Goal: Task Accomplishment & Management: Manage account settings

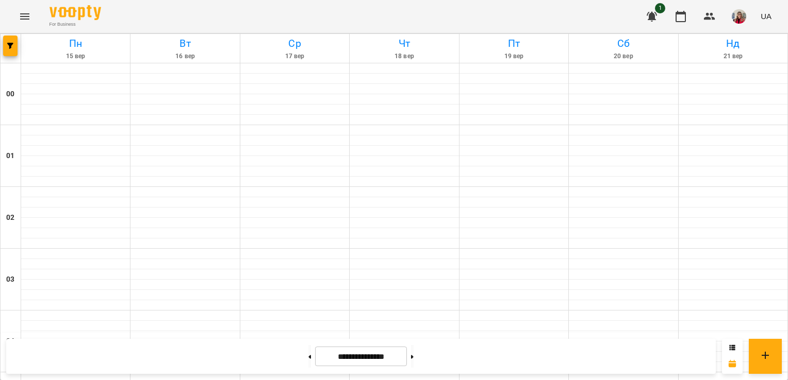
scroll to position [688, 0]
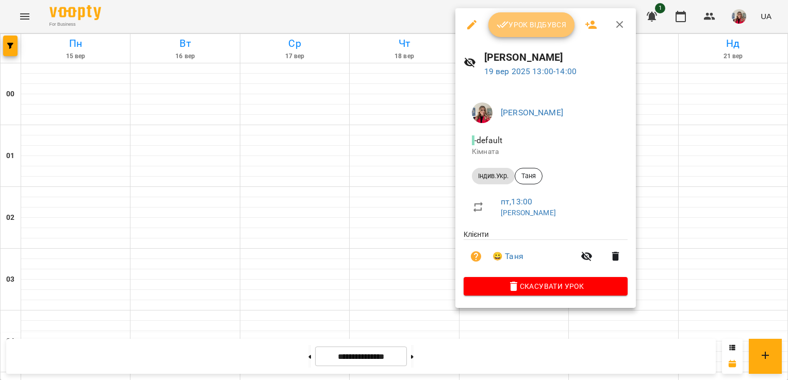
click at [522, 31] on button "Урок відбувся" at bounding box center [531, 24] width 87 height 25
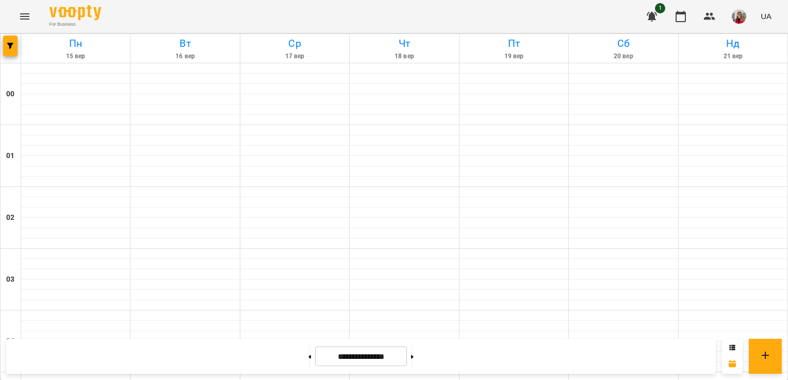
scroll to position [754, 0]
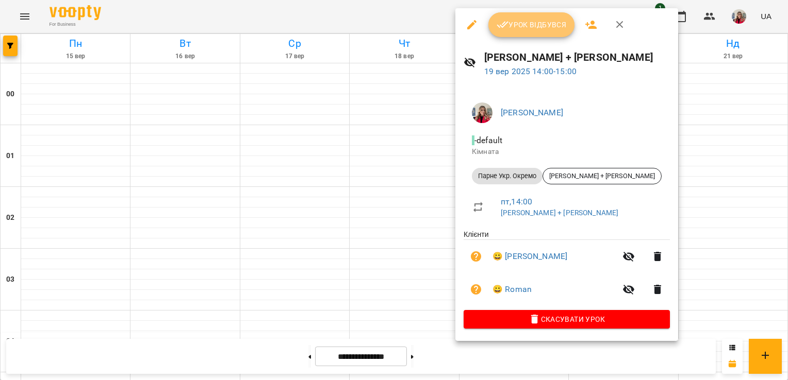
click at [507, 15] on button "Урок відбувся" at bounding box center [531, 24] width 87 height 25
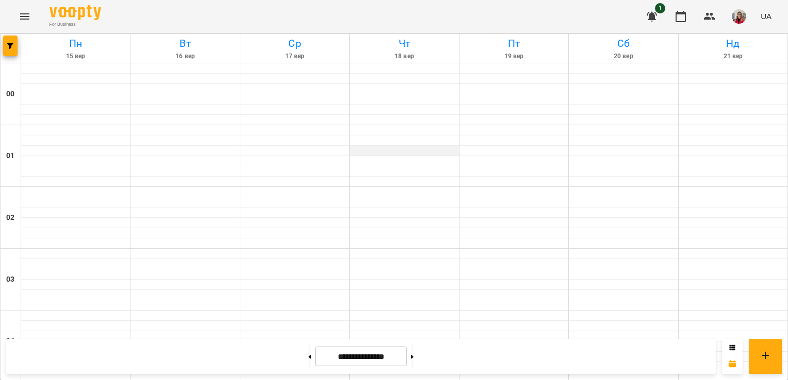
scroll to position [759, 0]
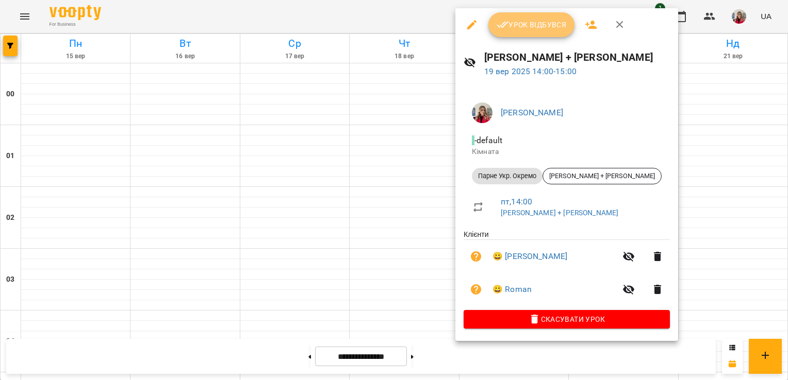
click at [526, 24] on span "Урок відбувся" at bounding box center [531, 25] width 70 height 12
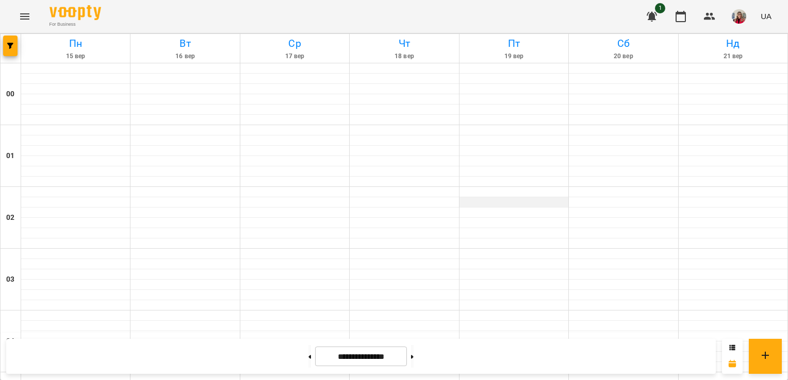
scroll to position [802, 0]
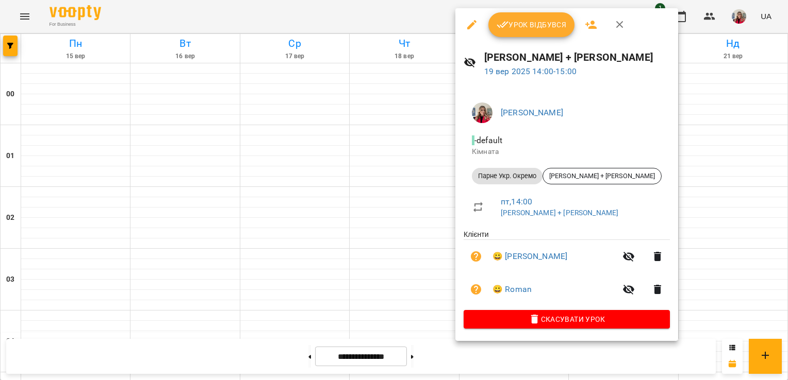
click at [534, 28] on span "Урок відбувся" at bounding box center [531, 25] width 70 height 12
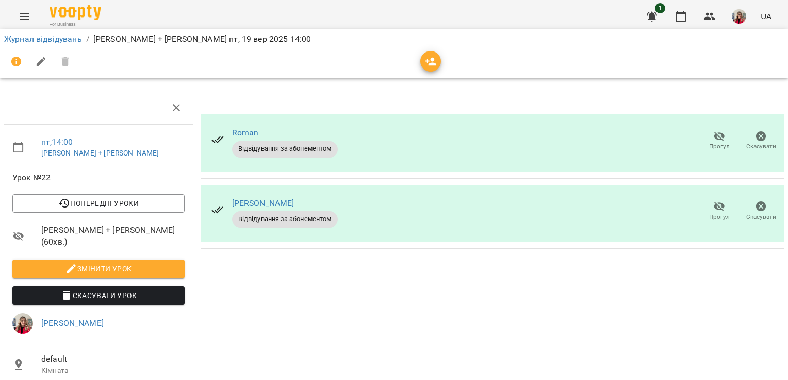
click at [294, 150] on span "Відвідування за абонементом" at bounding box center [285, 148] width 106 height 9
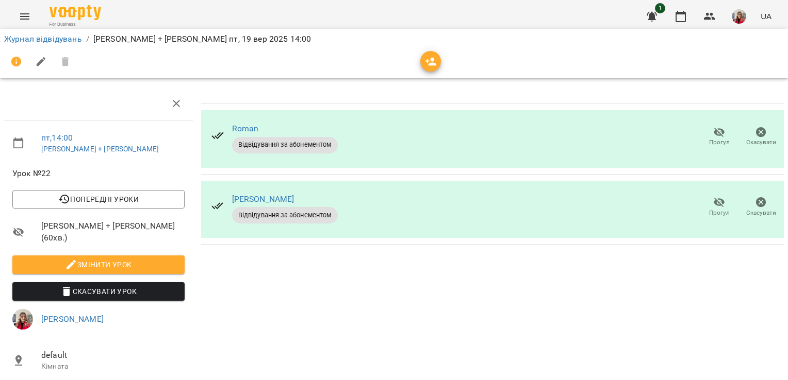
scroll to position [0, 4]
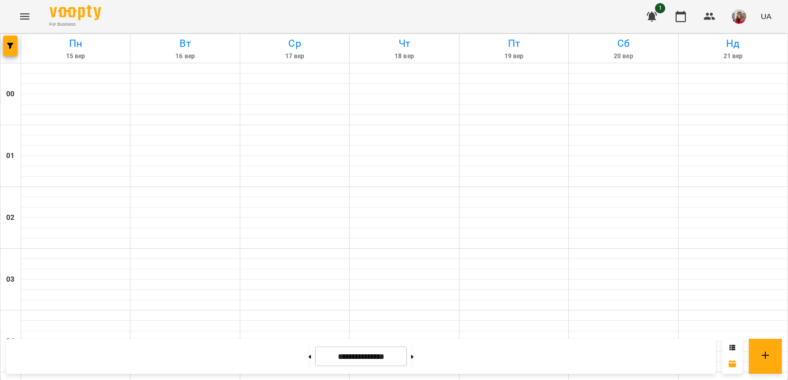
scroll to position [837, 0]
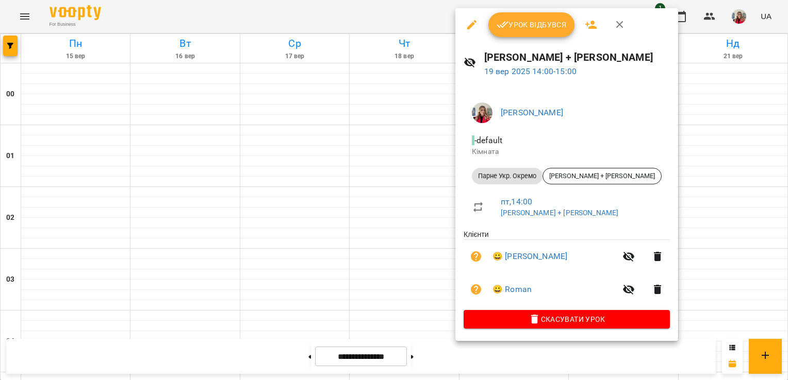
click at [382, 176] on div at bounding box center [394, 190] width 788 height 380
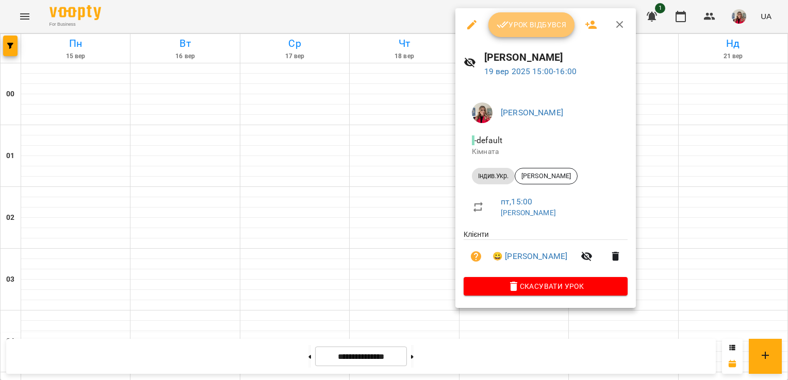
click at [527, 28] on span "Урок відбувся" at bounding box center [531, 25] width 70 height 12
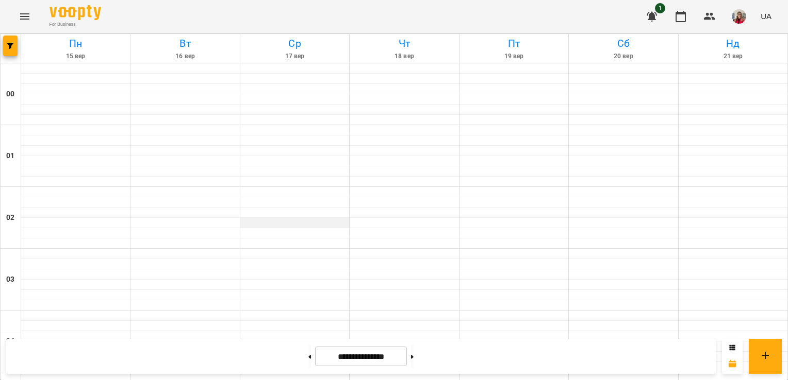
scroll to position [653, 0]
click at [413, 358] on icon at bounding box center [412, 357] width 3 height 4
type input "**********"
